Goal: Task Accomplishment & Management: Use online tool/utility

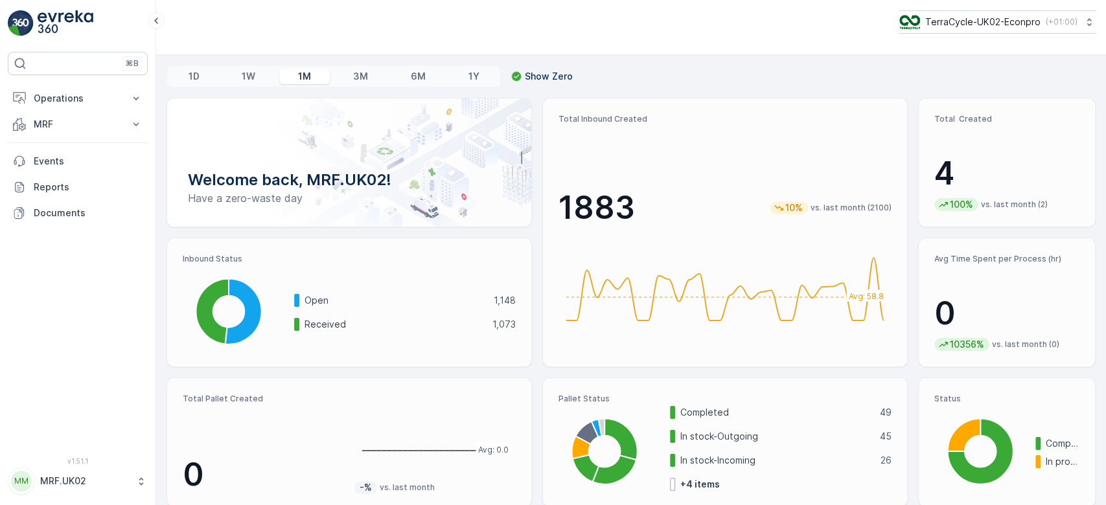
drag, startPoint x: 0, startPoint y: 0, endPoint x: 338, endPoint y: 340, distance: 479.3
click at [338, 340] on div "Open 1,148 Received 1,073" at bounding box center [405, 312] width 222 height 77
click at [49, 126] on p "MRF" at bounding box center [78, 124] width 88 height 13
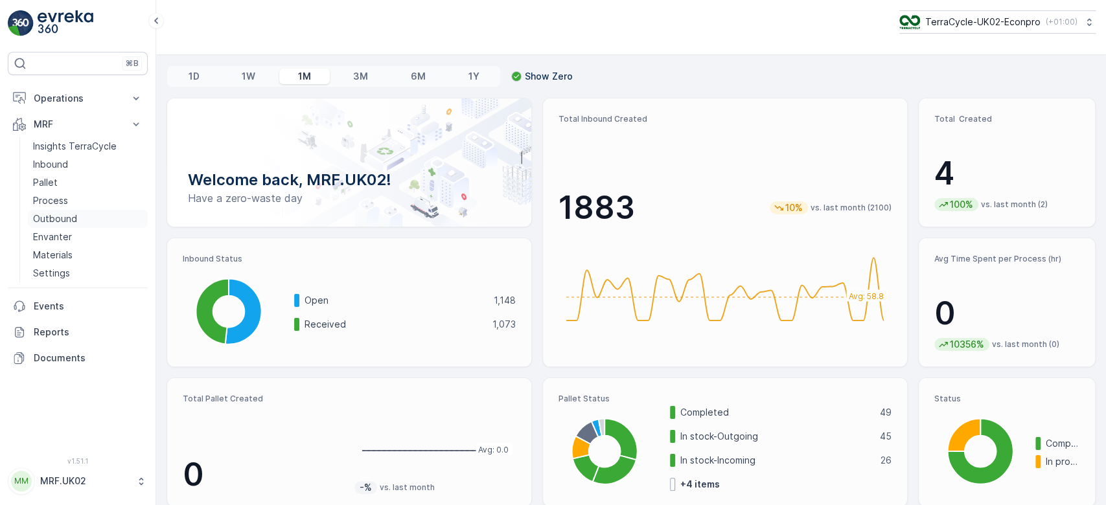
click at [67, 216] on p "Outbound" at bounding box center [55, 219] width 44 height 13
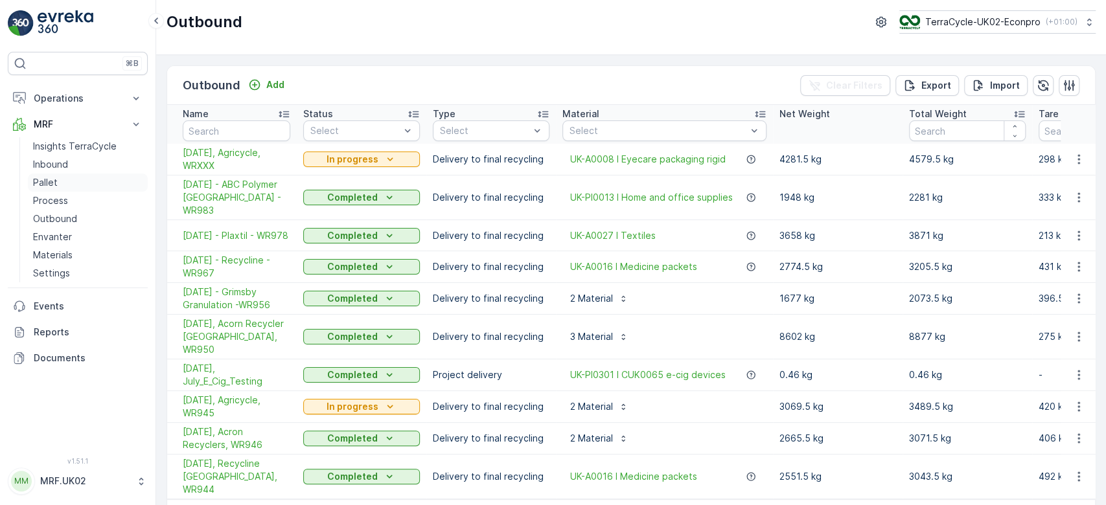
click at [52, 185] on p "Pallet" at bounding box center [45, 182] width 25 height 13
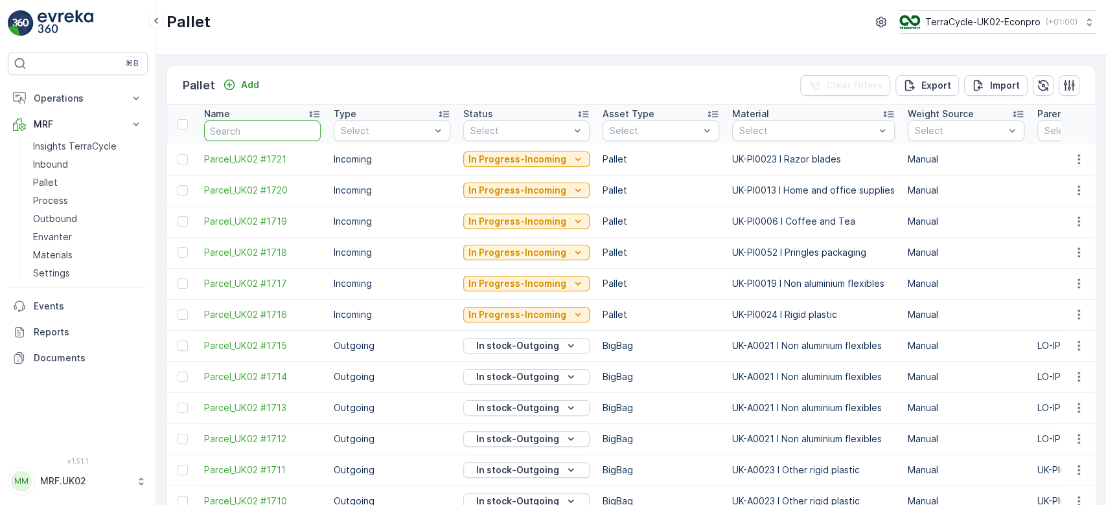
click at [225, 130] on input "text" at bounding box center [262, 131] width 117 height 21
type input "fd"
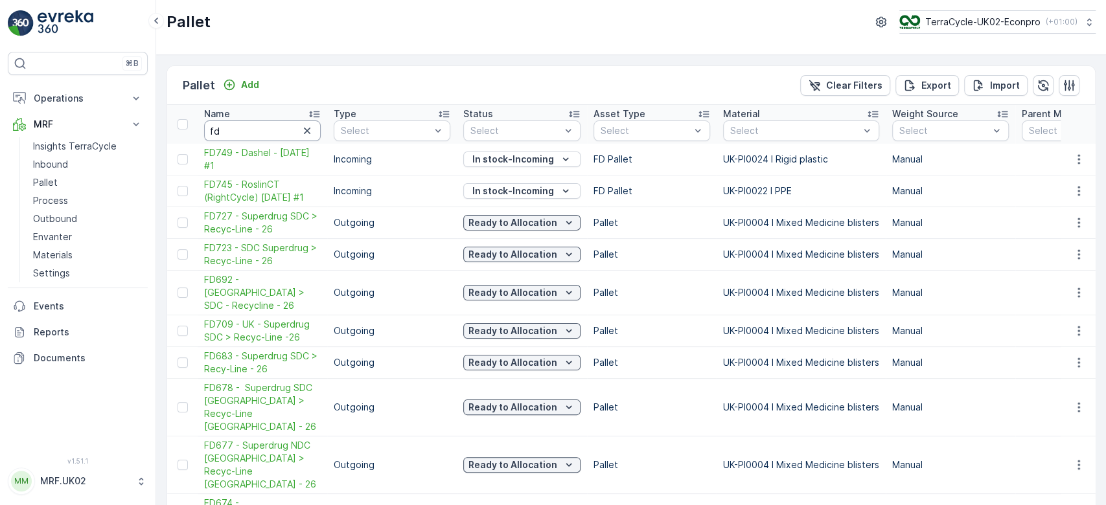
click at [225, 130] on input "fd" at bounding box center [262, 131] width 117 height 21
type input "fd690"
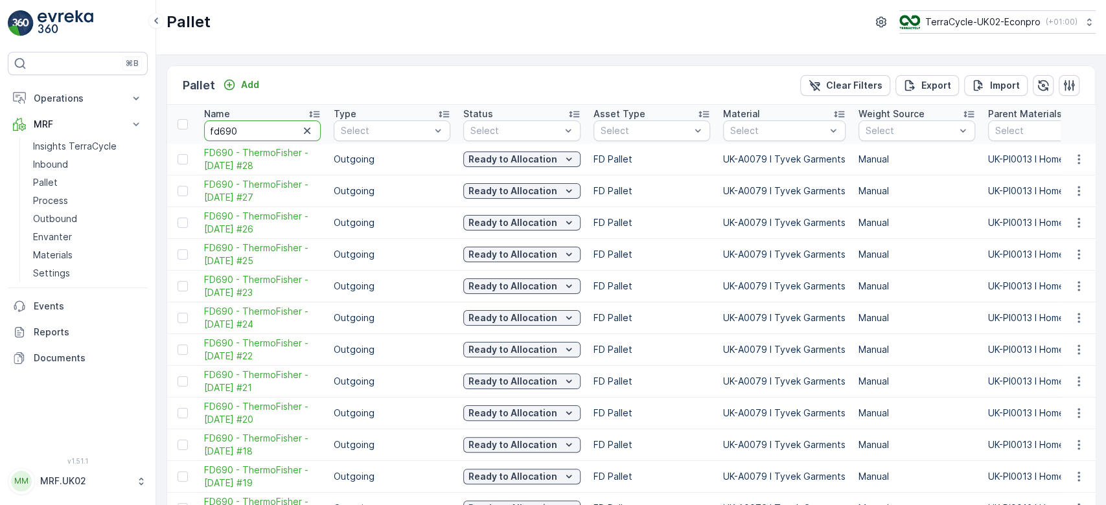
drag, startPoint x: 225, startPoint y: 130, endPoint x: 439, endPoint y: 193, distance: 222.3
click at [1095, 158] on div "Pallet Add Clear Filters Export Import Name fd690 Type Select Status Select Ass…" at bounding box center [631, 280] width 950 height 450
click at [305, 131] on icon "button" at bounding box center [307, 130] width 13 height 13
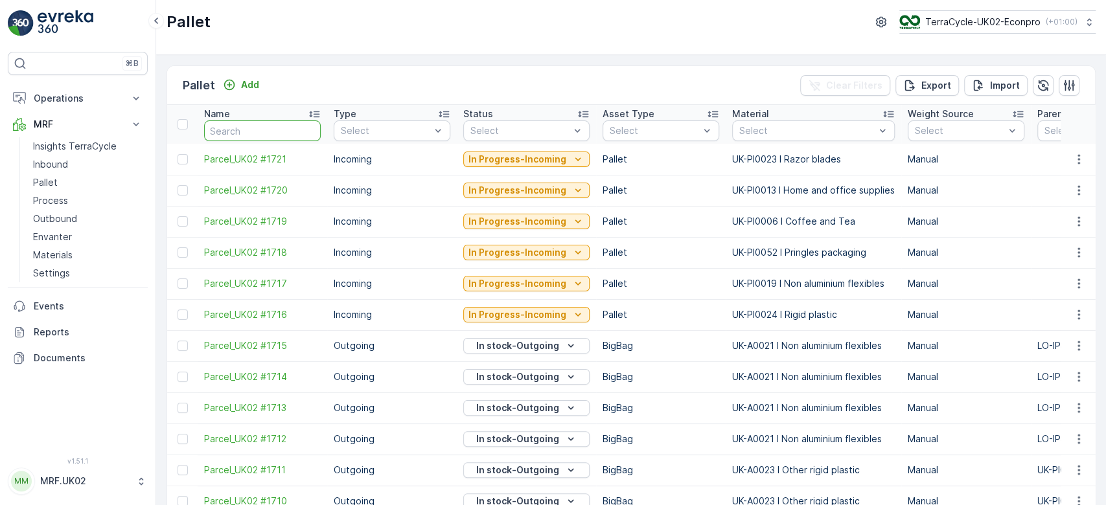
click at [272, 131] on input "text" at bounding box center [262, 131] width 117 height 21
type input "fd3"
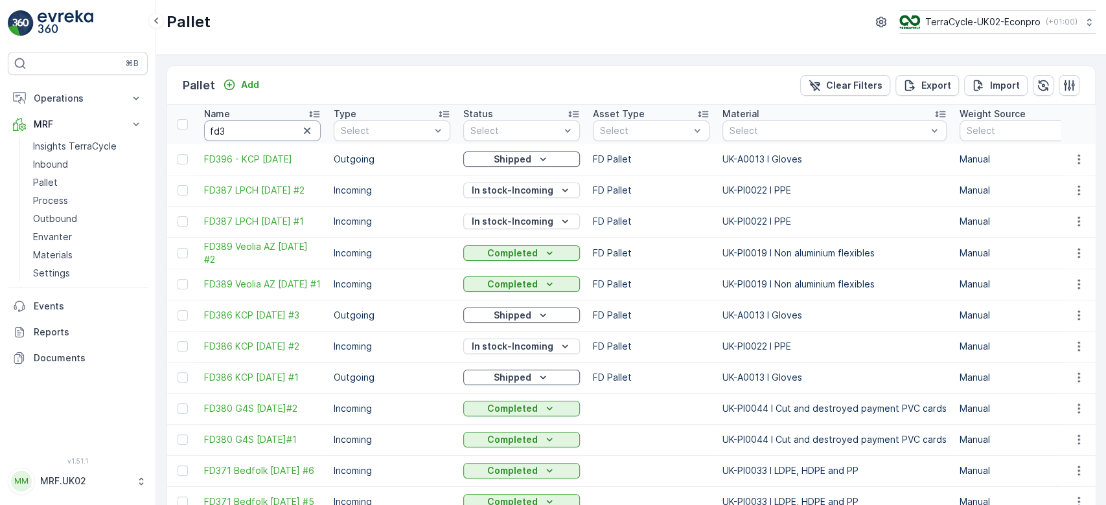
click at [272, 131] on input "fd3" at bounding box center [262, 131] width 117 height 21
type input "fd347"
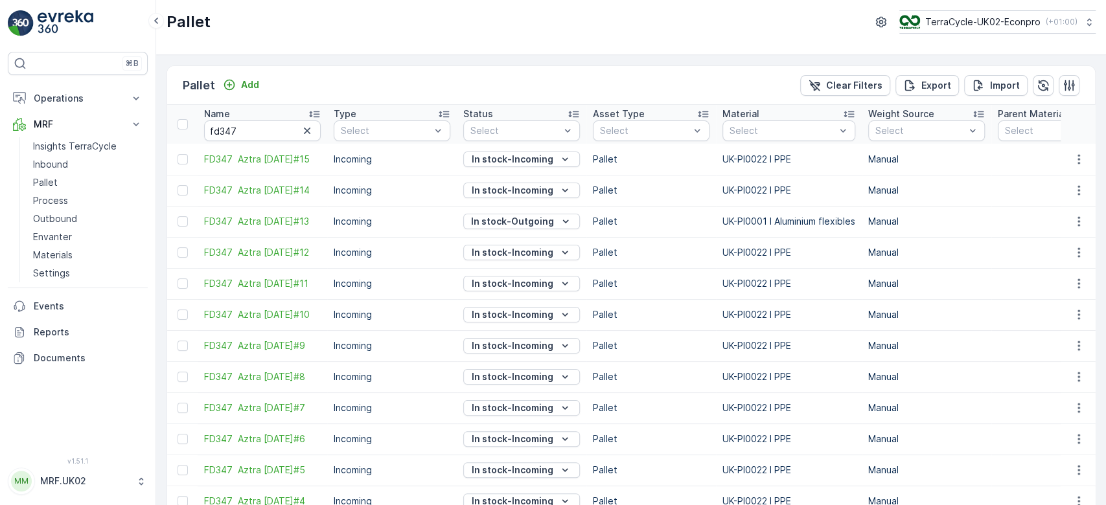
click at [1094, 150] on div "Pallet Add Clear Filters Export Import Name fd347 Type Select Status Select Ass…" at bounding box center [631, 280] width 950 height 450
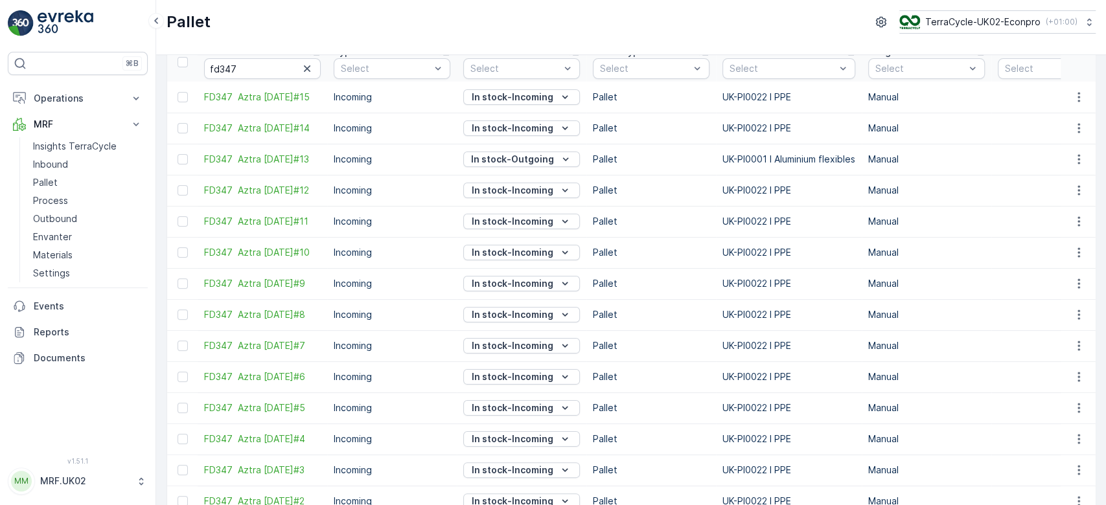
scroll to position [63, 0]
click at [978, 192] on p "Manual" at bounding box center [926, 189] width 117 height 13
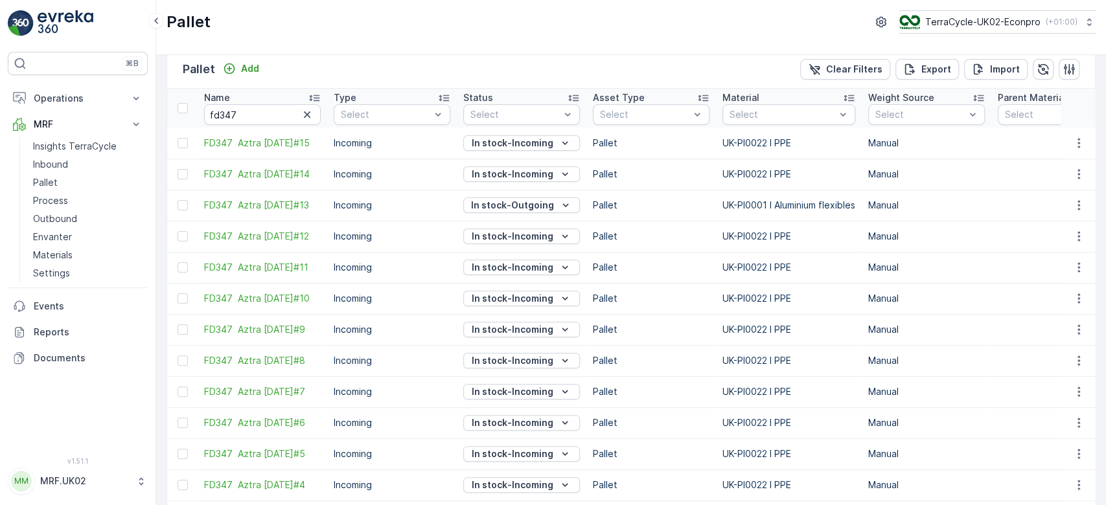
scroll to position [0, 0]
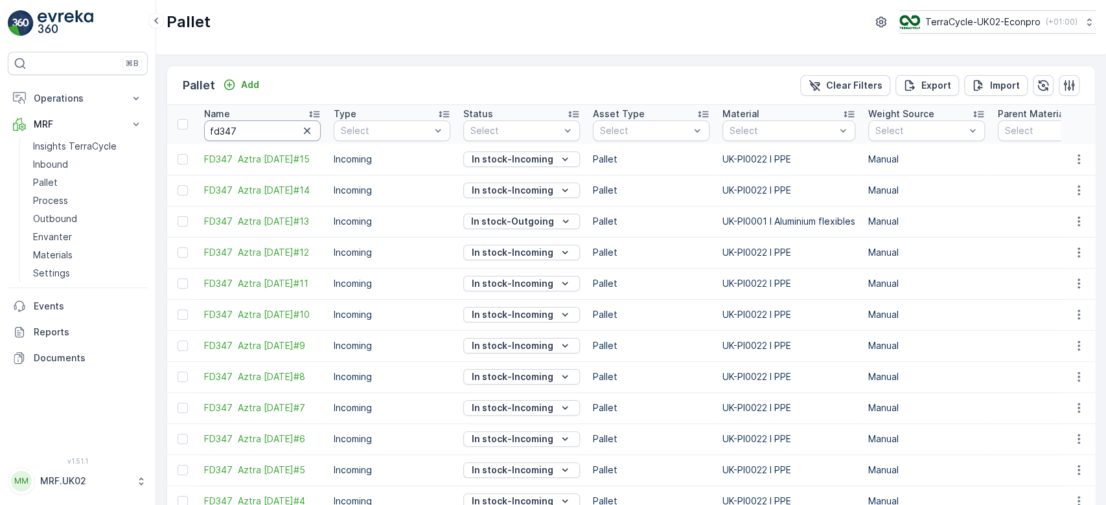
click at [264, 122] on input "fd347" at bounding box center [262, 131] width 117 height 21
type input "fd3690"
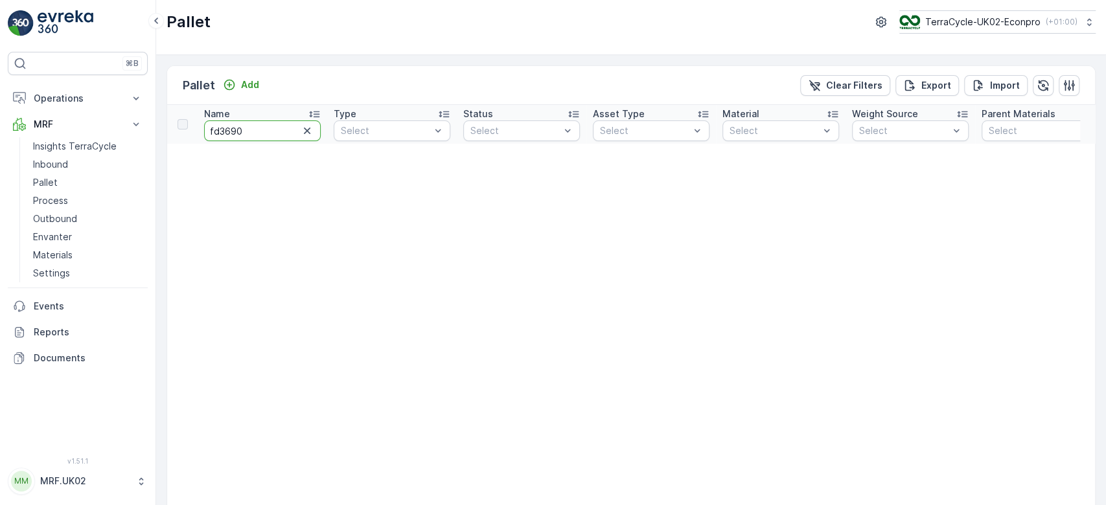
click at [222, 128] on input "fd3690" at bounding box center [262, 131] width 117 height 21
type input "fd690"
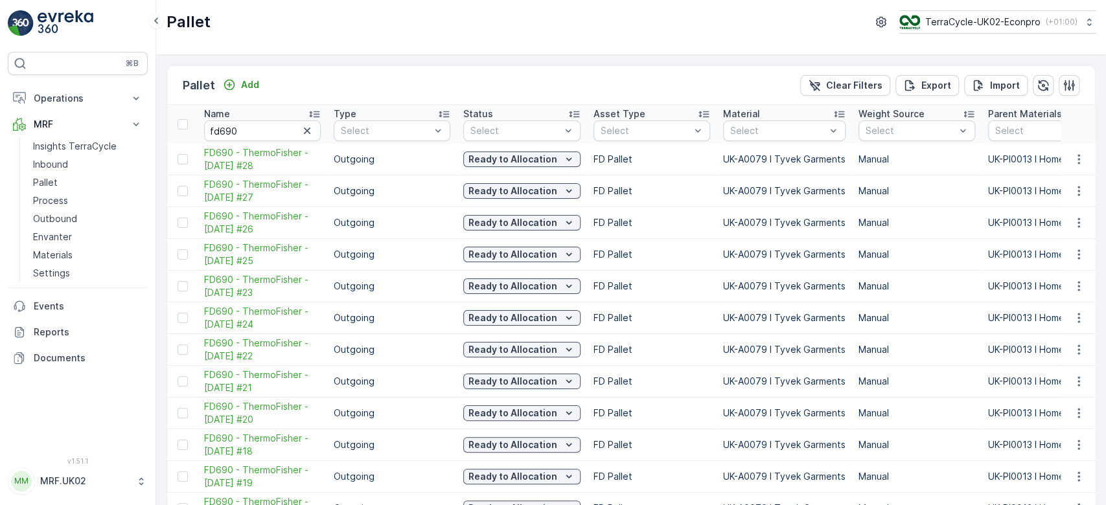
click at [1098, 150] on div "Pallet Add Clear Filters Export Import Name fd690 Type Select Status Select Ass…" at bounding box center [631, 280] width 950 height 450
click at [306, 129] on icon "button" at bounding box center [307, 130] width 13 height 13
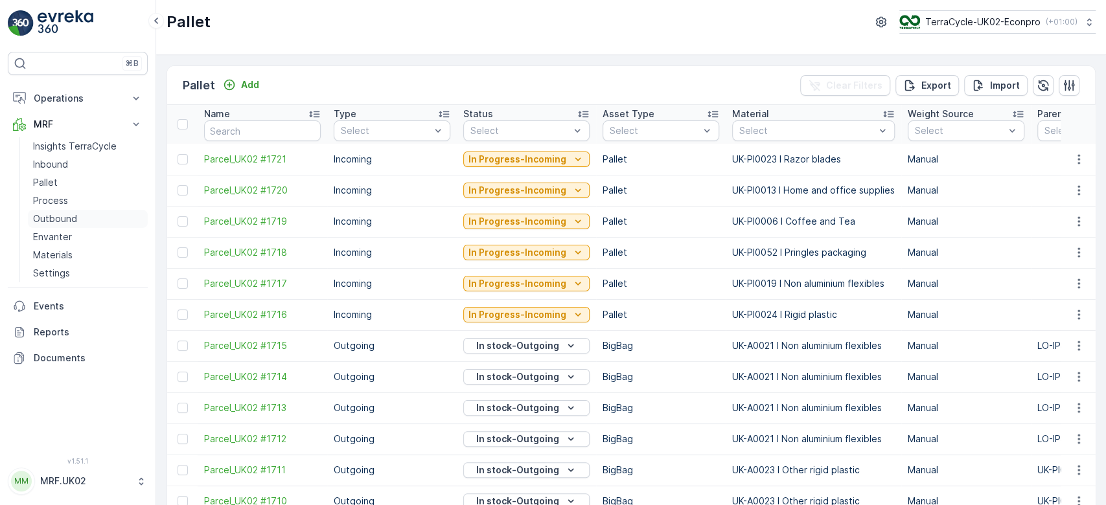
click at [65, 216] on p "Outbound" at bounding box center [55, 219] width 44 height 13
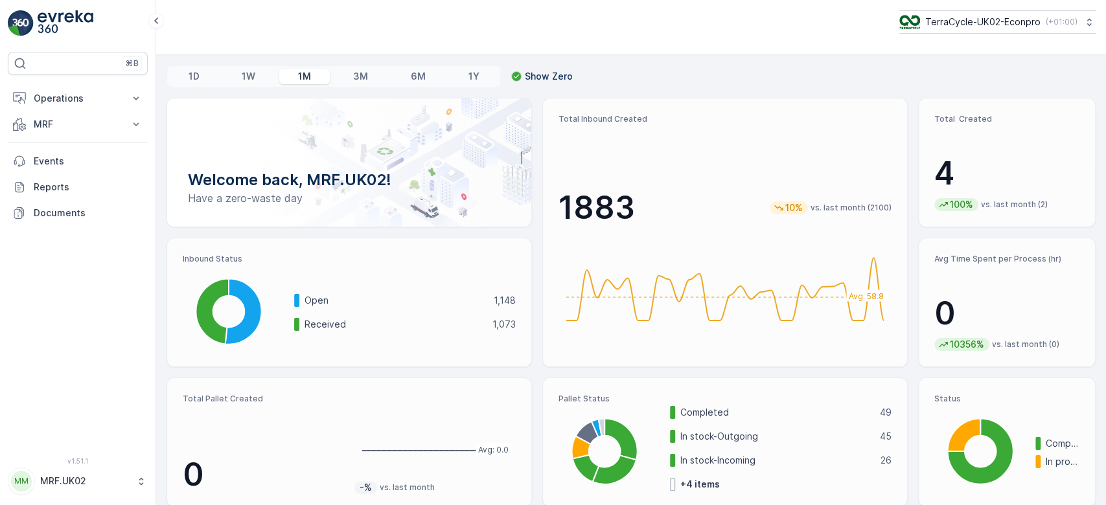
click at [462, 369] on div "Welcome back, MRF.UK02! Have a zero-waste day Total Inbound Created 1883 10% vs…" at bounding box center [631, 303] width 929 height 410
click at [67, 121] on p "MRF" at bounding box center [78, 124] width 88 height 13
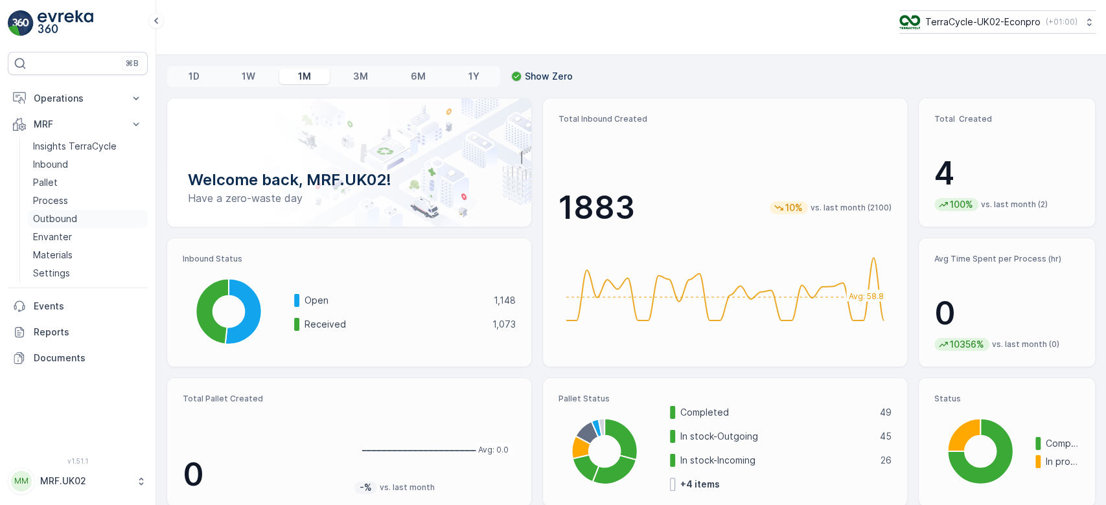
click at [102, 222] on link "Outbound" at bounding box center [88, 219] width 120 height 18
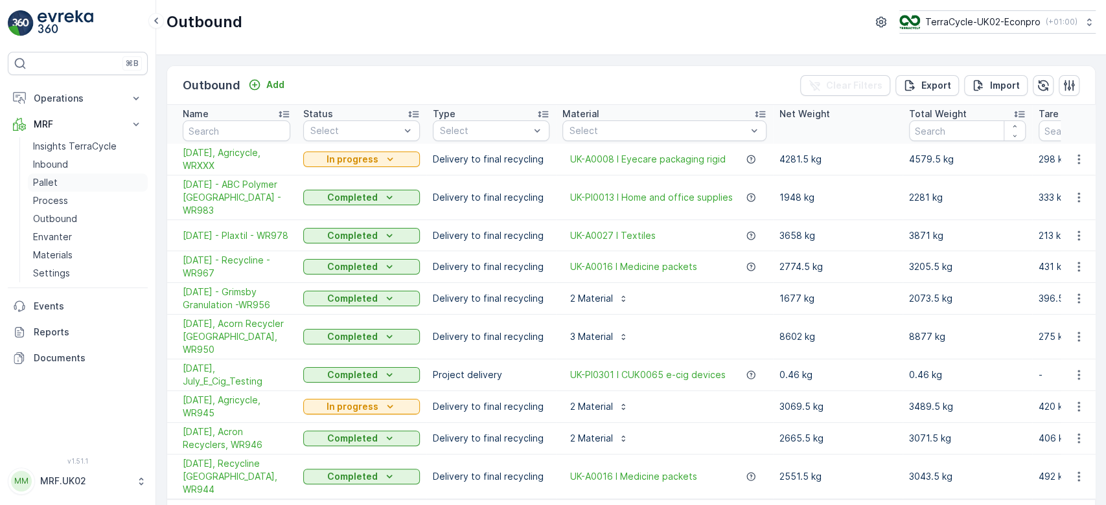
click at [54, 180] on p "Pallet" at bounding box center [45, 182] width 25 height 13
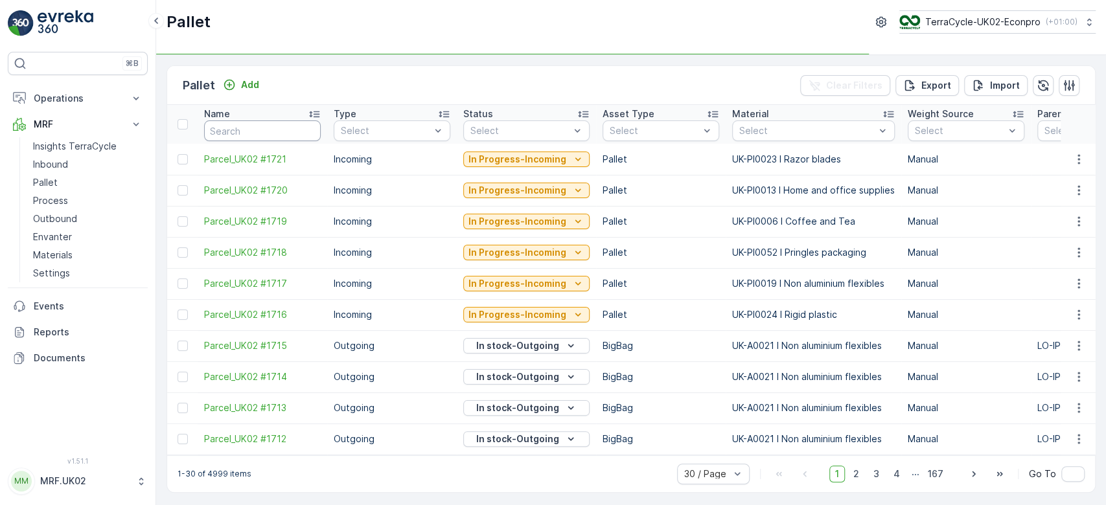
click at [222, 132] on input "text" at bounding box center [262, 131] width 117 height 21
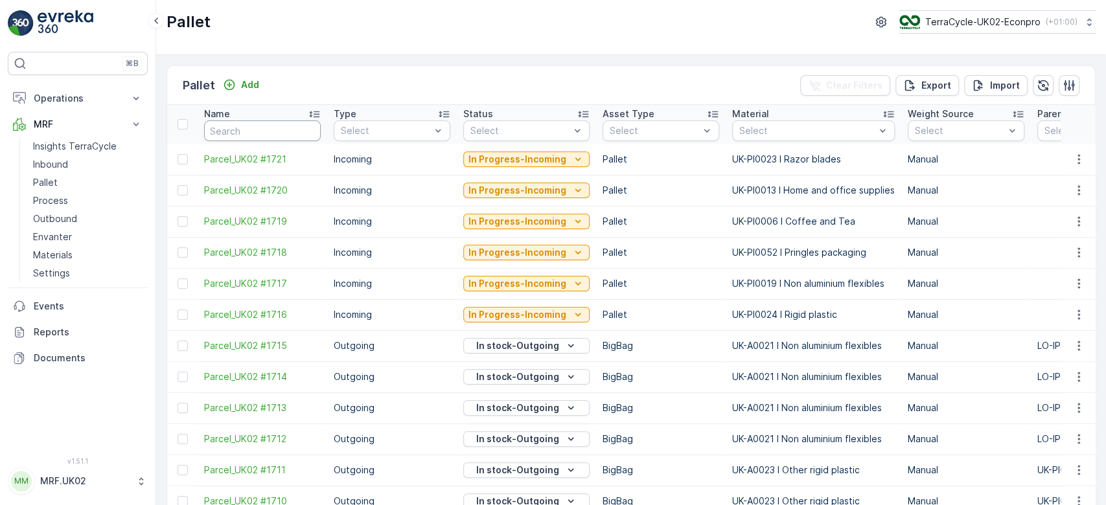
click at [222, 132] on input "text" at bounding box center [262, 131] width 117 height 21
type input "1699"
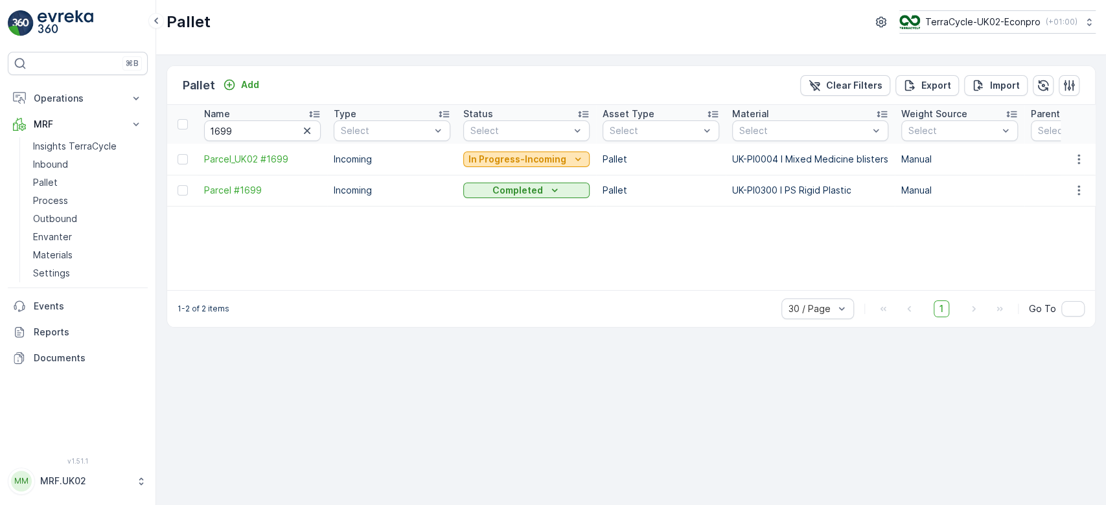
click at [497, 154] on p "In Progress-Incoming" at bounding box center [517, 159] width 98 height 13
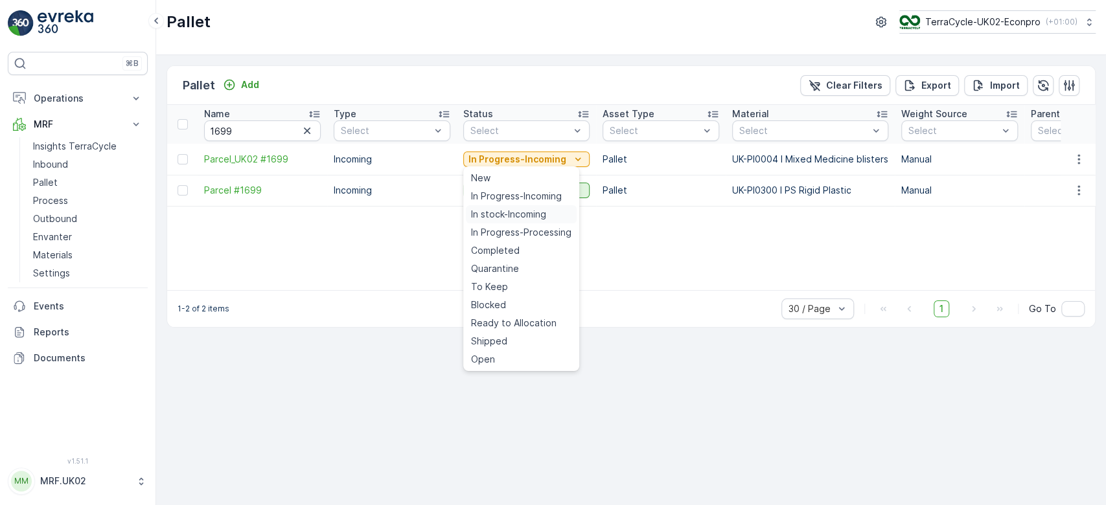
click at [504, 214] on span "In stock-Incoming" at bounding box center [508, 214] width 75 height 13
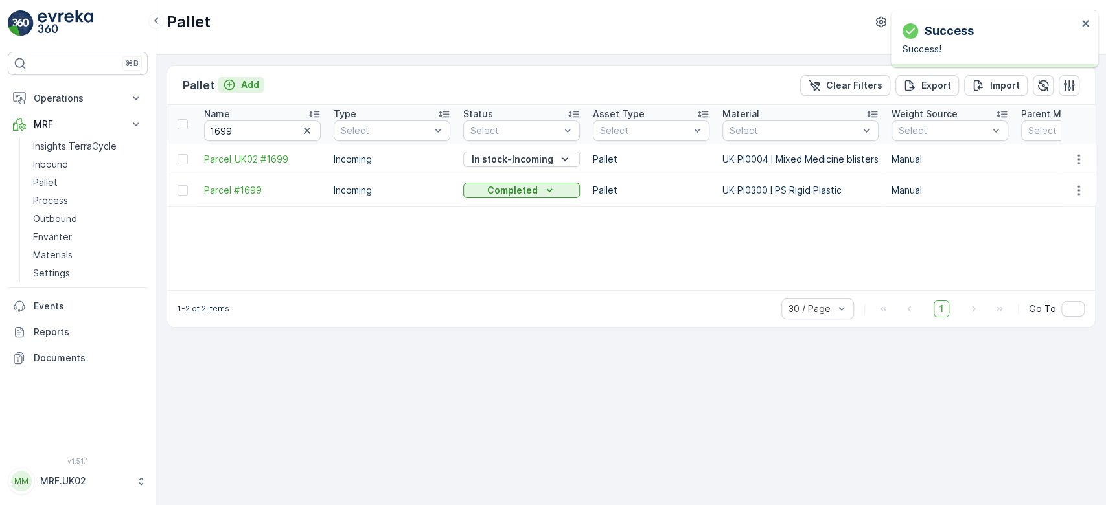
click at [251, 80] on p "Add" at bounding box center [250, 84] width 18 height 13
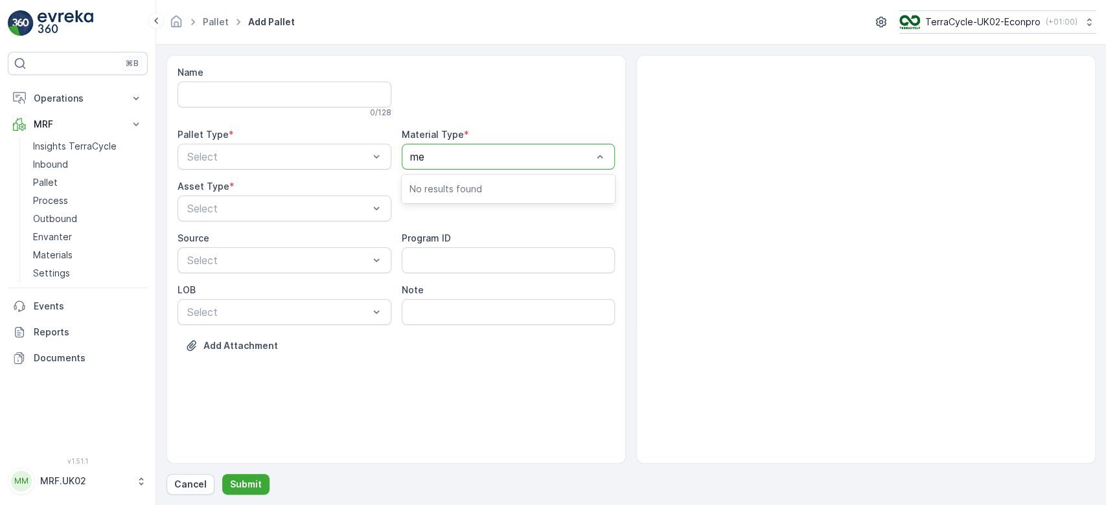
type input "med"
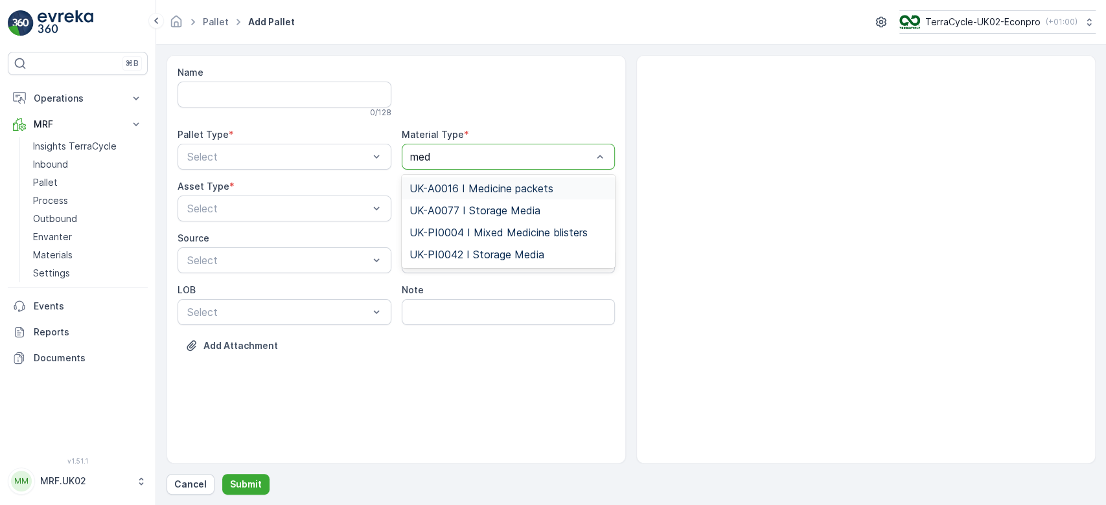
click at [472, 183] on span "UK-A0016 I Medicine packets" at bounding box center [482, 189] width 144 height 12
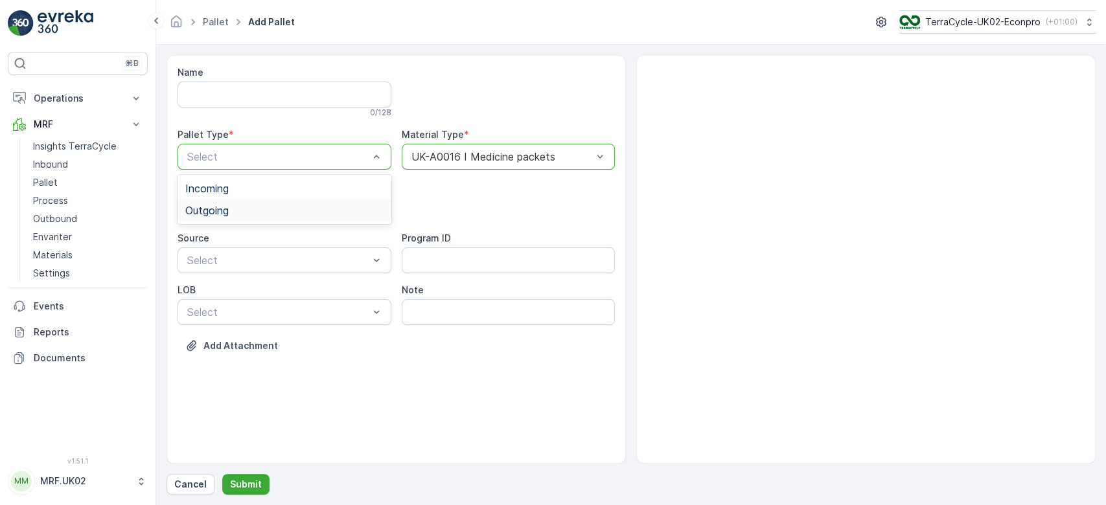
click at [288, 203] on div "Outgoing" at bounding box center [285, 211] width 214 height 22
click at [226, 306] on div "BigBag" at bounding box center [284, 307] width 198 height 12
click at [254, 482] on p "Submit" at bounding box center [246, 484] width 32 height 13
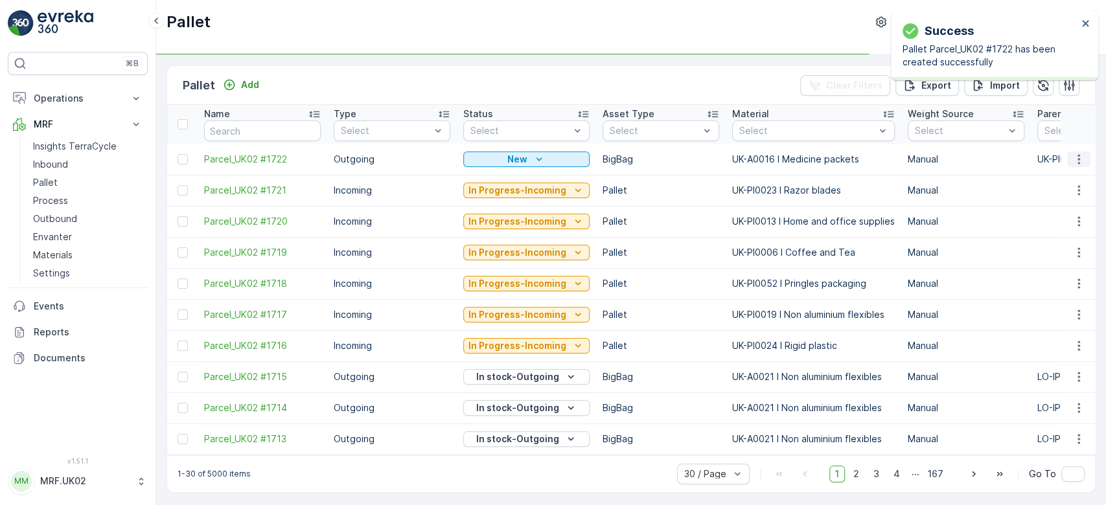
click at [1081, 156] on icon "button" at bounding box center [1078, 159] width 13 height 13
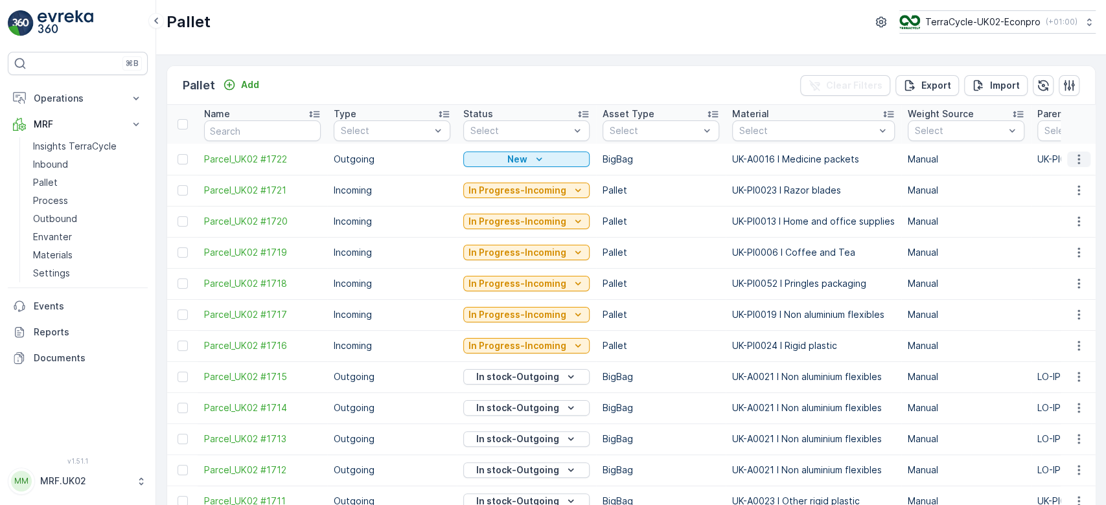
click at [1076, 157] on icon "button" at bounding box center [1078, 159] width 13 height 13
click at [1060, 247] on span "Print QR" at bounding box center [1044, 250] width 36 height 13
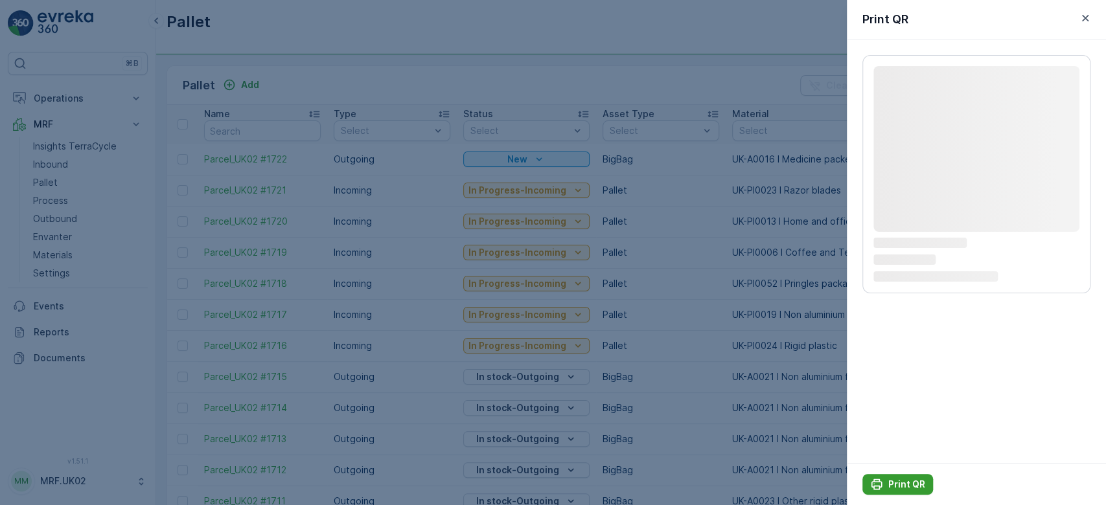
click at [900, 483] on p "Print QR" at bounding box center [906, 484] width 37 height 13
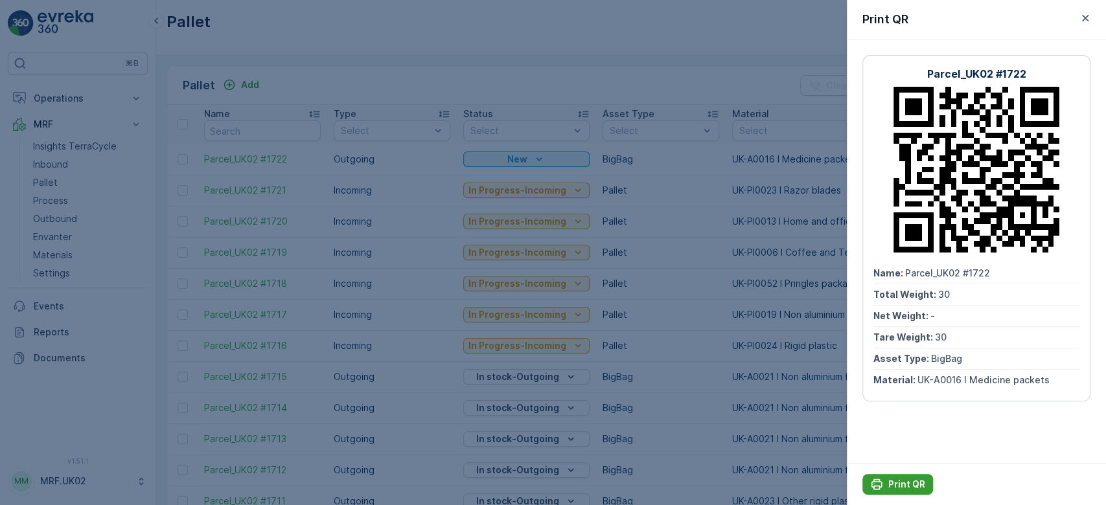
click at [900, 483] on p "Print QR" at bounding box center [906, 484] width 37 height 13
click at [54, 162] on div at bounding box center [553, 252] width 1106 height 505
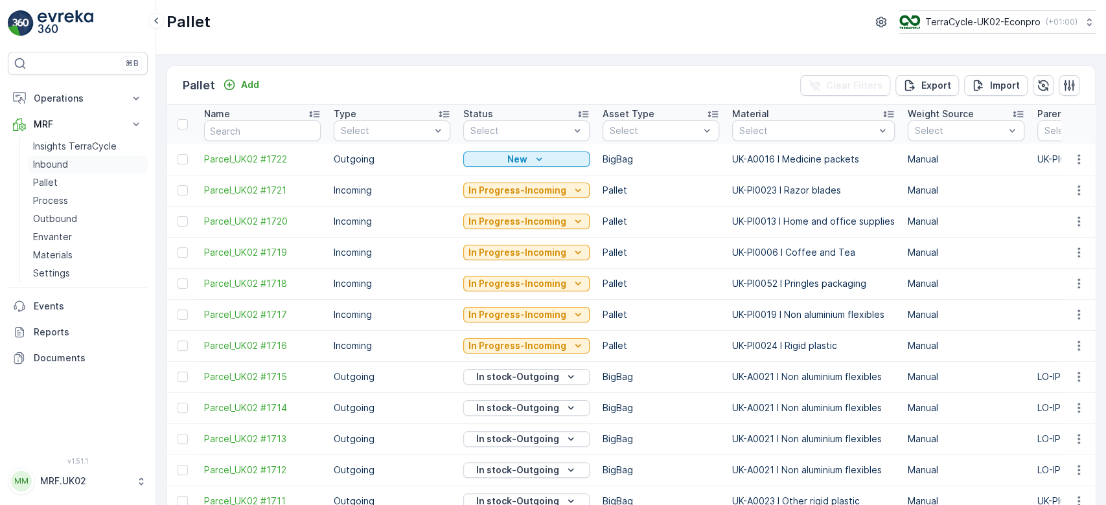
click at [54, 162] on p "Inbound" at bounding box center [50, 164] width 35 height 13
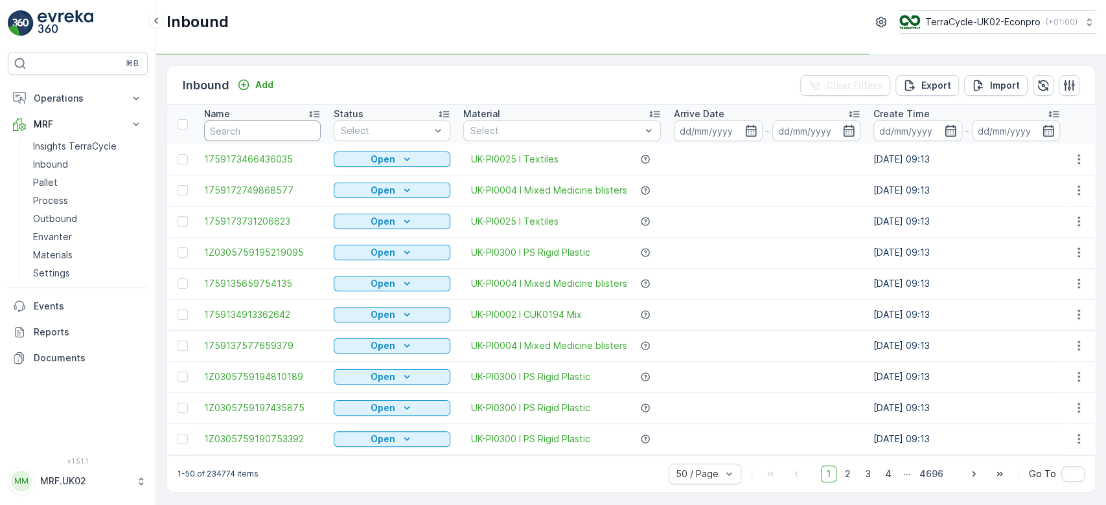
click at [233, 127] on input "text" at bounding box center [262, 131] width 117 height 21
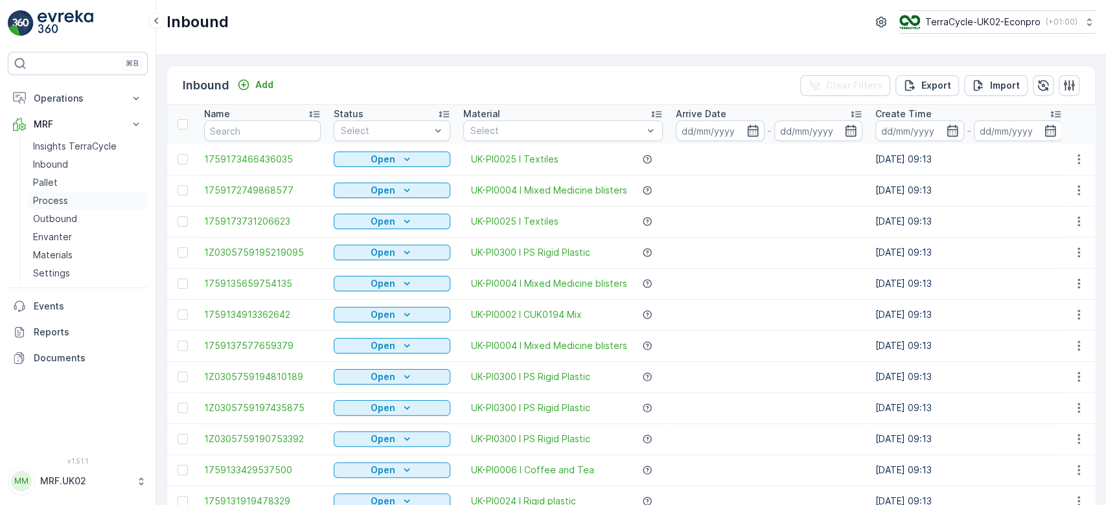
click at [98, 202] on link "Process" at bounding box center [88, 201] width 120 height 18
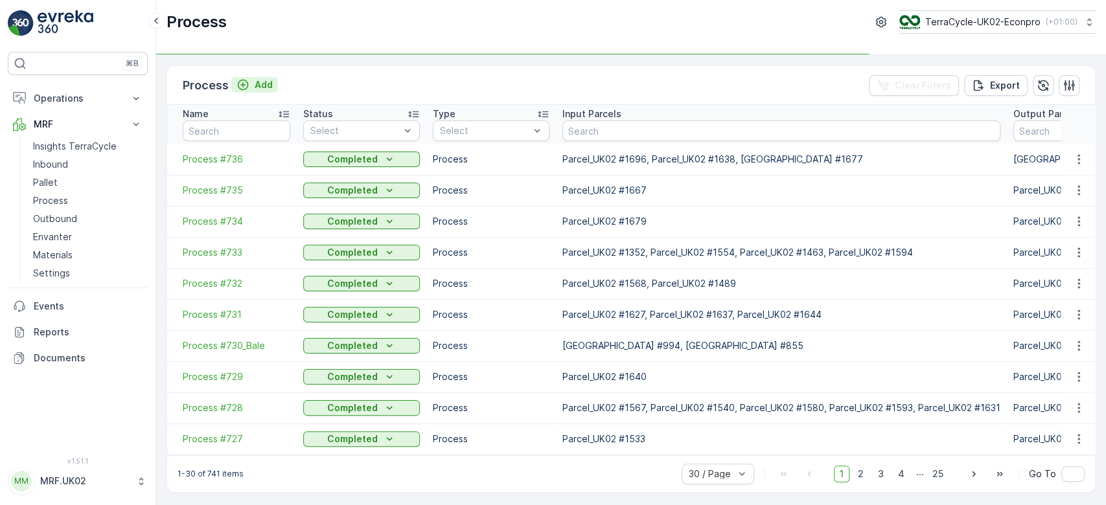
click at [264, 83] on p "Add" at bounding box center [264, 84] width 18 height 13
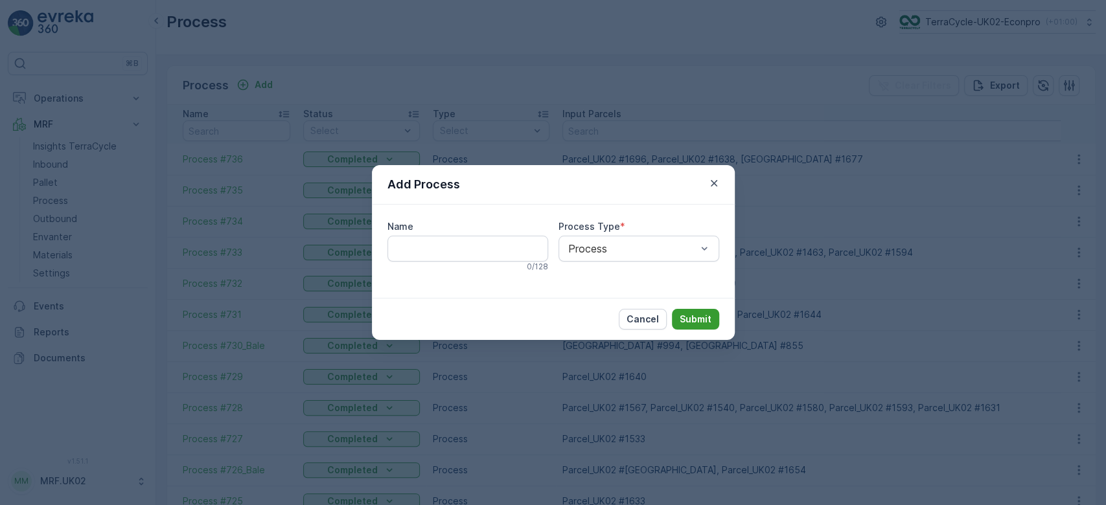
click at [695, 310] on button "Submit" at bounding box center [695, 319] width 47 height 21
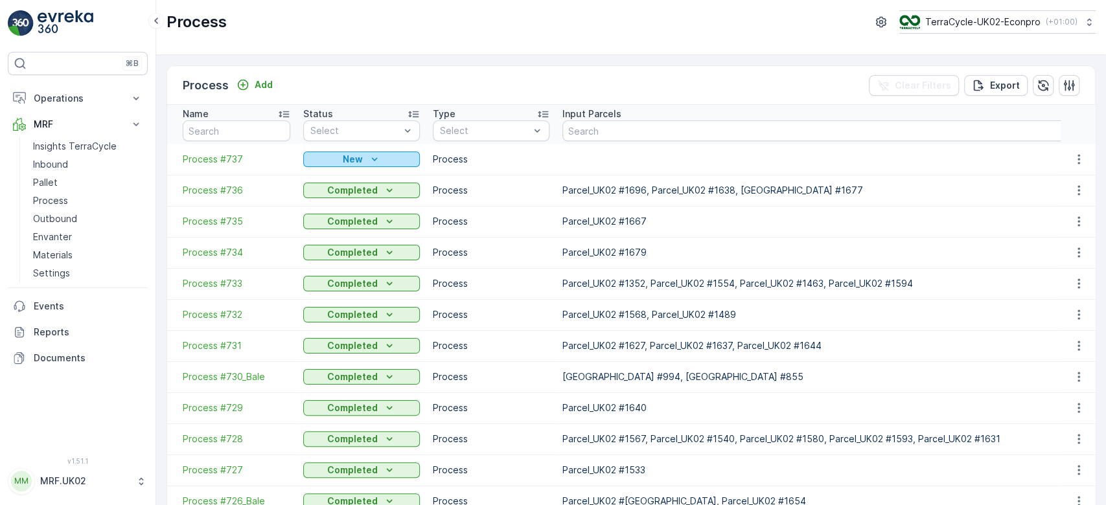
click at [387, 161] on div "New" at bounding box center [361, 159] width 106 height 13
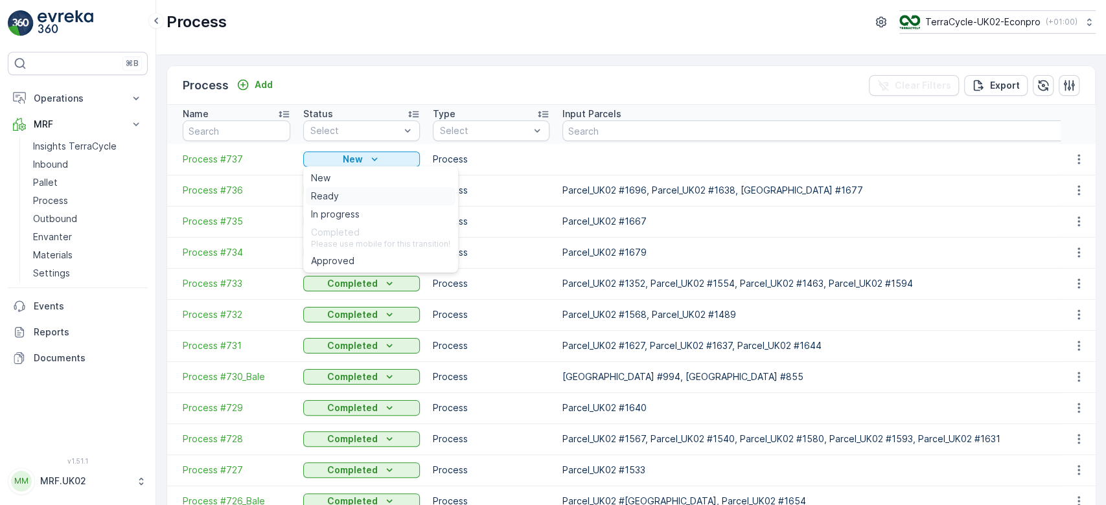
click at [346, 197] on div "Ready" at bounding box center [381, 196] width 150 height 18
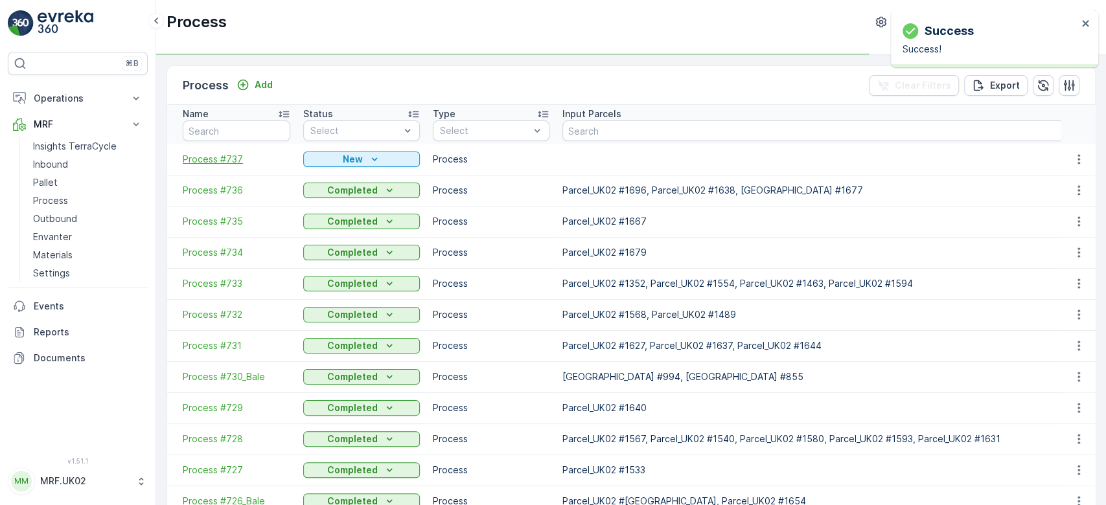
click at [225, 159] on span "Process #737" at bounding box center [237, 159] width 108 height 13
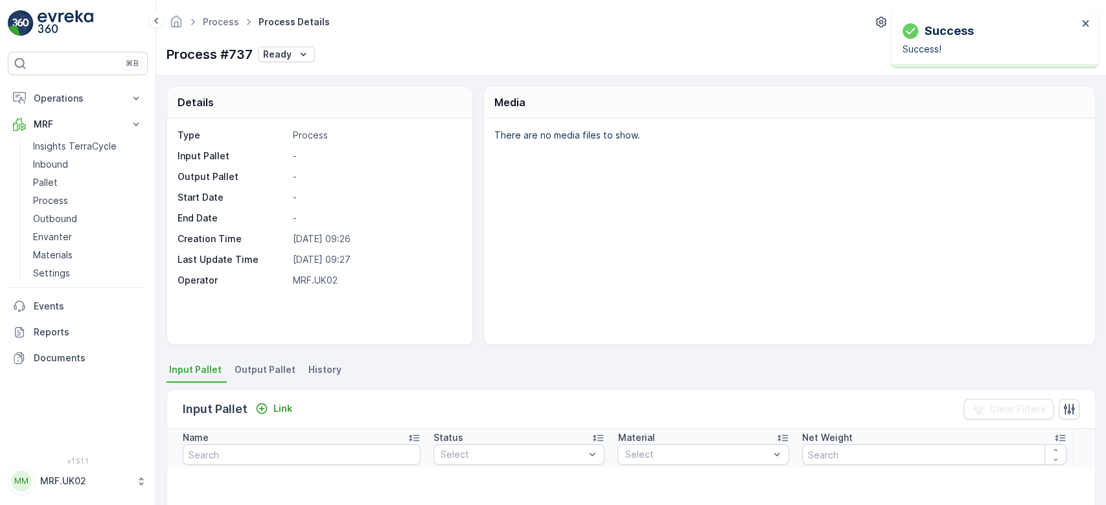
click at [277, 397] on div "Input Pallet Link Clear Filters" at bounding box center [631, 409] width 928 height 39
click at [283, 413] on p "Link" at bounding box center [282, 408] width 19 height 13
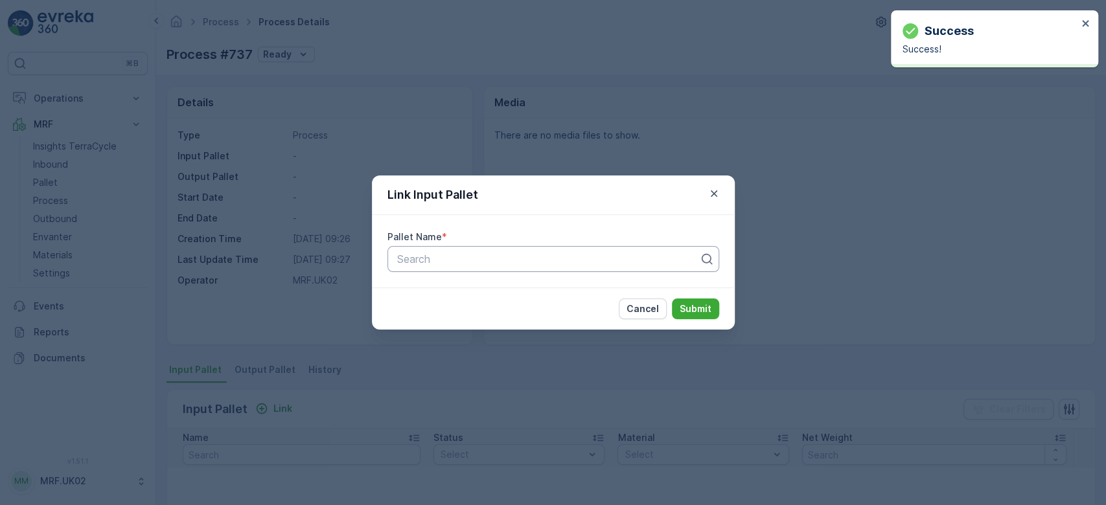
click at [477, 260] on div at bounding box center [548, 259] width 305 height 12
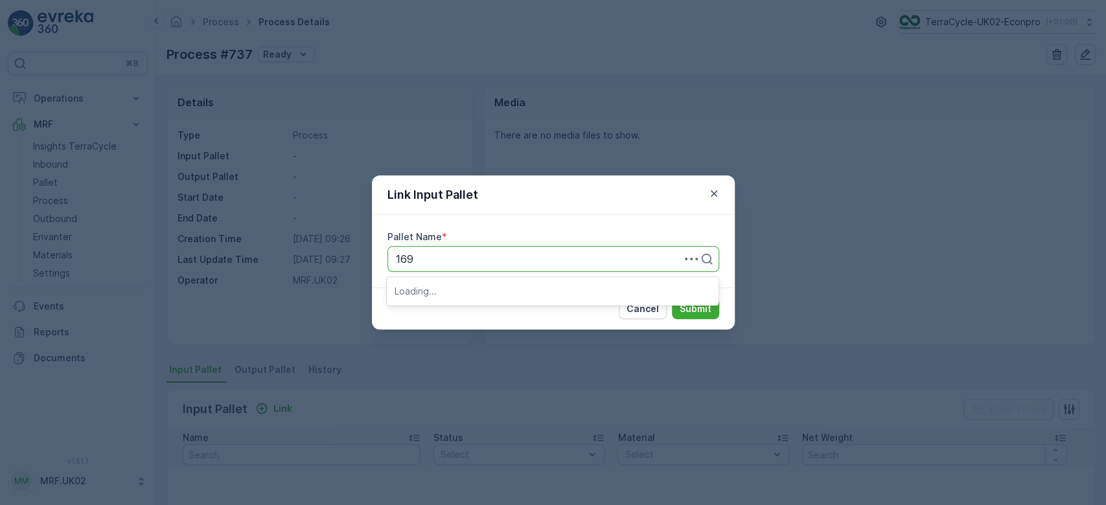
type input "1699"
click at [482, 308] on span "Parcel_UK02 #1699" at bounding box center [442, 313] width 95 height 12
click at [688, 311] on p "Submit" at bounding box center [696, 309] width 32 height 13
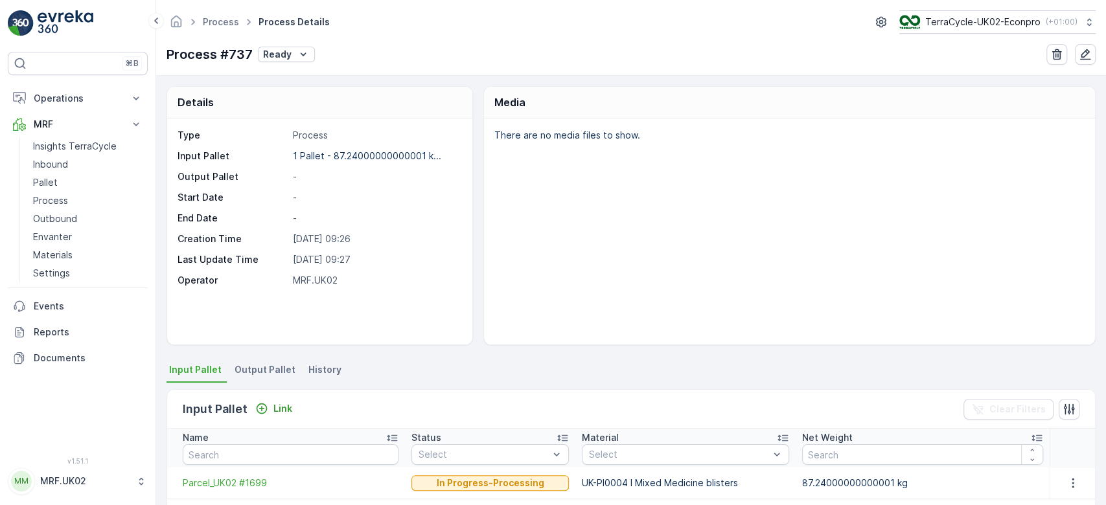
click at [270, 365] on span "Output Pallet" at bounding box center [265, 370] width 61 height 13
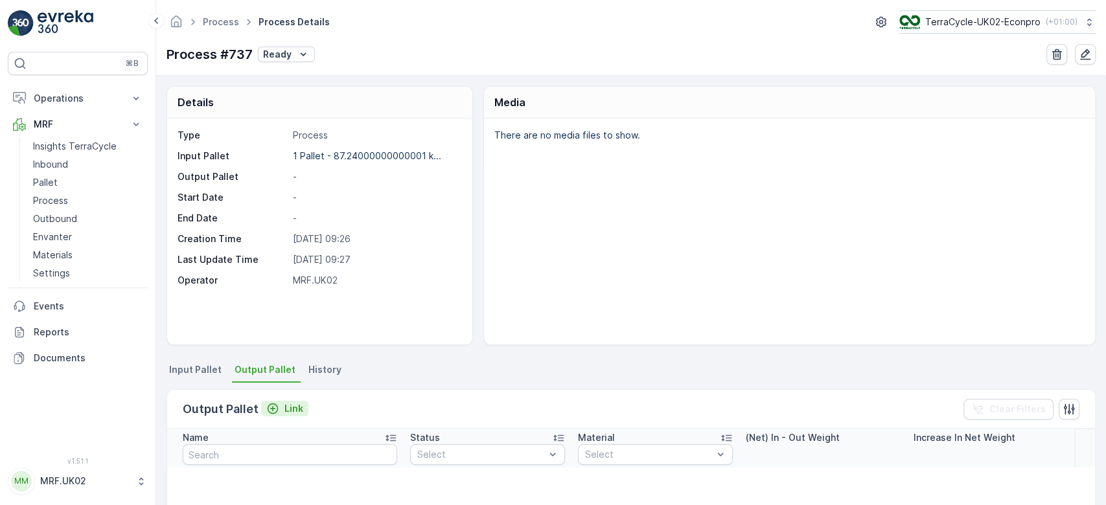
click at [285, 405] on p "Link" at bounding box center [293, 408] width 19 height 13
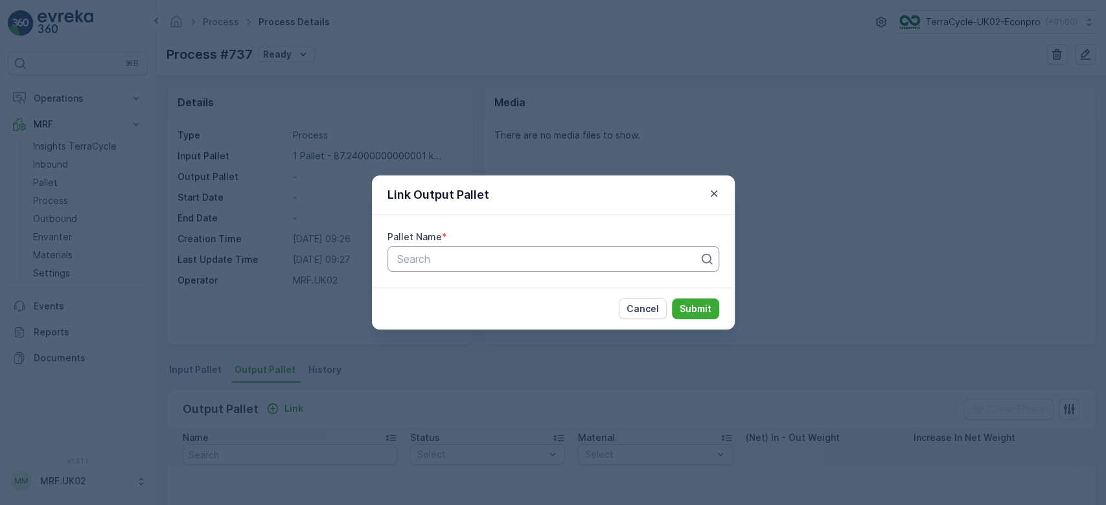
click at [430, 259] on div at bounding box center [548, 259] width 305 height 12
type input "1722"
click at [467, 314] on span "Parcel_UK02 #1722" at bounding box center [441, 313] width 93 height 12
click at [695, 311] on p "Submit" at bounding box center [696, 309] width 32 height 13
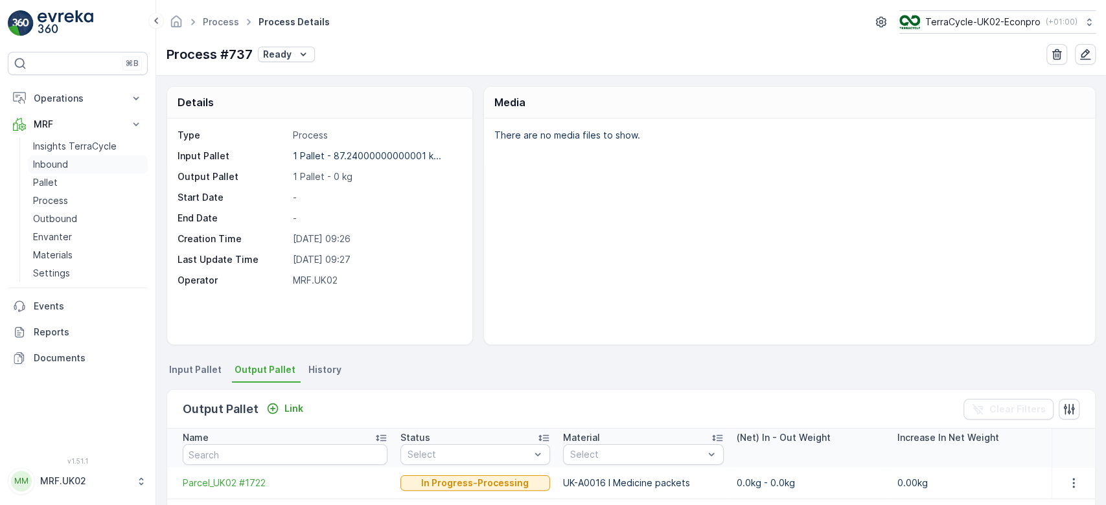
click at [40, 157] on link "Inbound" at bounding box center [88, 165] width 120 height 18
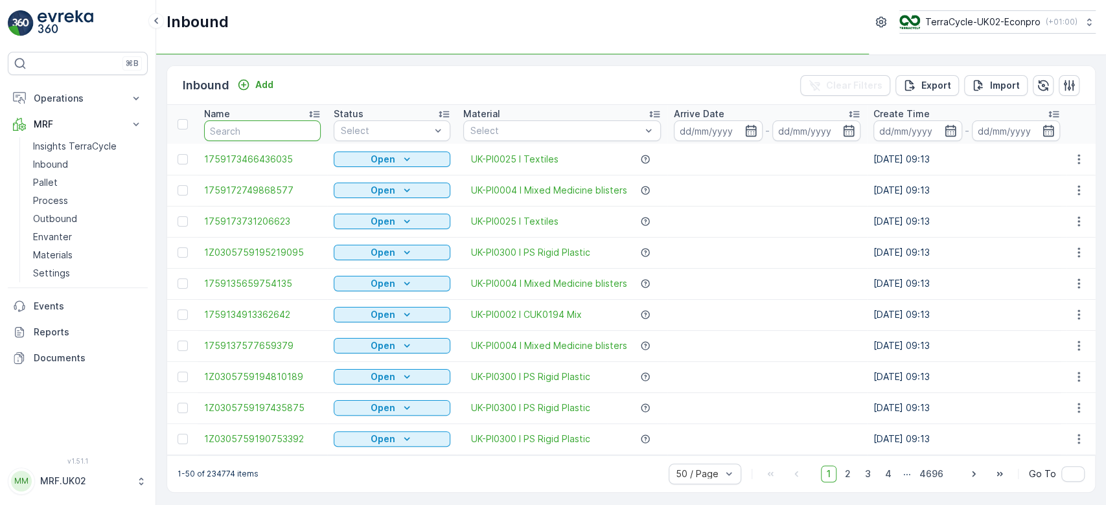
click at [239, 132] on input "text" at bounding box center [262, 131] width 117 height 21
